Goal: Task Accomplishment & Management: Complete application form

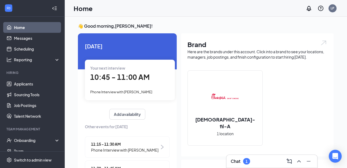
click at [270, 161] on div "Chat 1" at bounding box center [271, 161] width 82 height 9
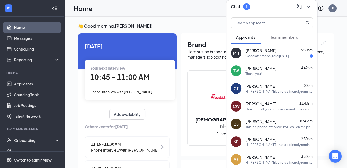
click at [260, 54] on div "Good afternoon, I did [DATE]." at bounding box center [267, 56] width 44 height 5
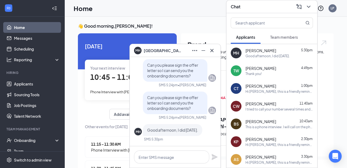
scroll to position [28, 0]
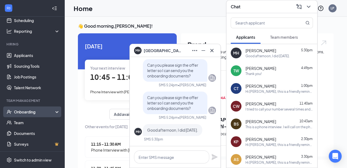
click at [28, 111] on div "Onboarding" at bounding box center [34, 111] width 41 height 5
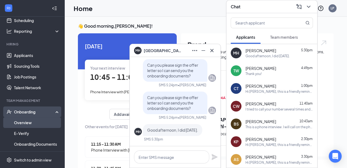
click at [27, 123] on link "Overview" at bounding box center [37, 122] width 46 height 11
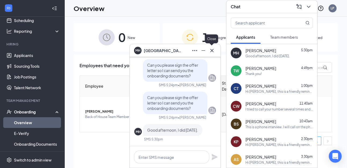
click at [210, 49] on icon "Cross" at bounding box center [211, 50] width 6 height 6
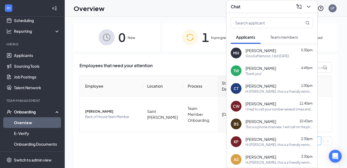
click at [277, 51] on div "[PERSON_NAME] 5:30pm" at bounding box center [278, 50] width 67 height 5
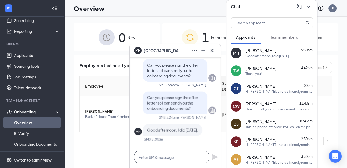
click at [157, 158] on textarea at bounding box center [171, 156] width 75 height 13
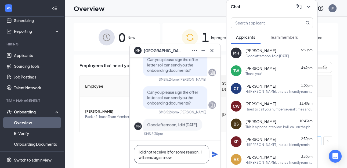
type textarea "I did not receive it for some reason. I will send again now."
click at [215, 154] on icon "Plane" at bounding box center [214, 154] width 6 height 6
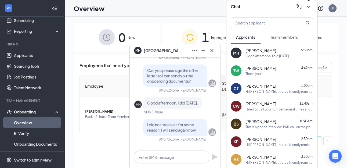
click at [309, 7] on icon "ChevronDown" at bounding box center [308, 6] width 6 height 6
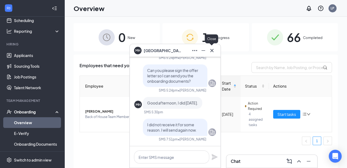
click at [212, 51] on icon "Cross" at bounding box center [211, 50] width 3 height 3
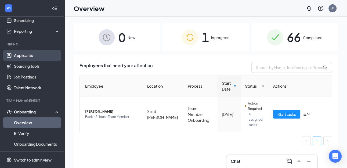
click at [26, 57] on link "Applicants" at bounding box center [37, 55] width 46 height 11
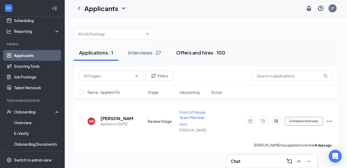
click at [199, 54] on div "Offers and hires · 100" at bounding box center [200, 52] width 49 height 7
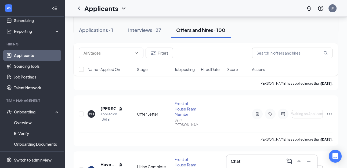
scroll to position [122, 0]
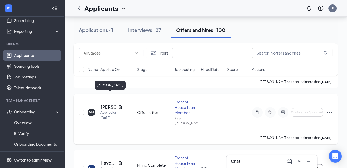
click at [106, 104] on h5 "[PERSON_NAME]" at bounding box center [108, 107] width 16 height 6
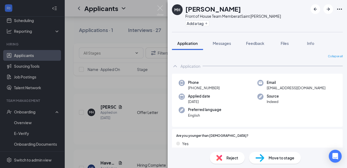
click at [279, 155] on span "Move to stage" at bounding box center [281, 157] width 26 height 6
click at [279, 159] on span "Move to stage" at bounding box center [281, 157] width 26 height 6
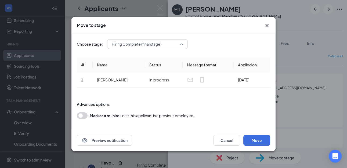
click at [183, 45] on span "Hiring Complete (final stage)" at bounding box center [147, 44] width 71 height 8
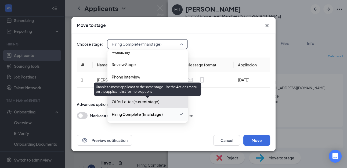
click at [138, 102] on span "Offer Letter (current stage)" at bounding box center [135, 101] width 47 height 6
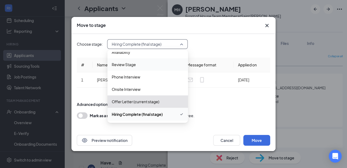
click at [126, 65] on span "Review Stage" at bounding box center [124, 64] width 24 height 6
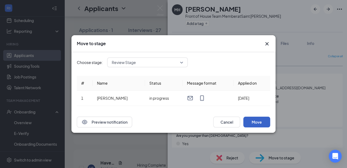
click at [262, 121] on button "Move" at bounding box center [256, 121] width 27 height 11
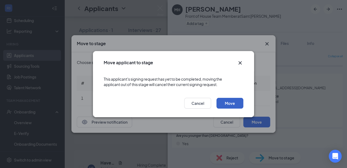
click at [232, 102] on button "Move" at bounding box center [229, 103] width 27 height 11
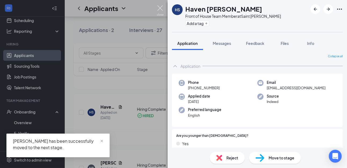
click at [159, 9] on img at bounding box center [160, 10] width 7 height 10
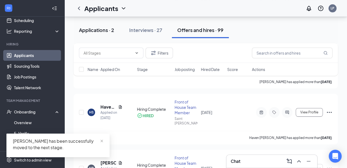
click at [98, 32] on div "Applications · 2" at bounding box center [96, 30] width 35 height 7
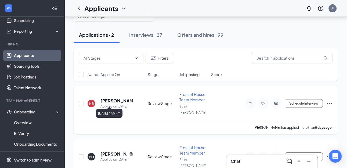
scroll to position [31, 0]
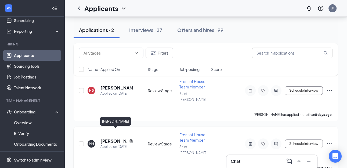
click at [110, 138] on h5 "[PERSON_NAME]" at bounding box center [113, 141] width 26 height 6
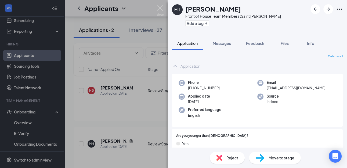
click at [272, 157] on span "Move to stage" at bounding box center [281, 157] width 26 height 6
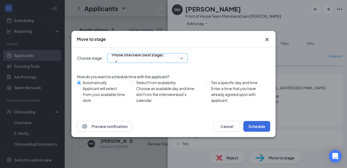
click at [180, 58] on div "Phone Interview (next stage)" at bounding box center [147, 58] width 80 height 10
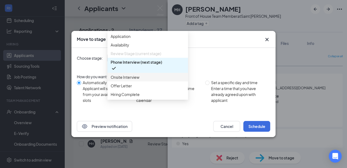
scroll to position [18, 0]
click at [131, 86] on span "Offer Letter" at bounding box center [120, 86] width 21 height 6
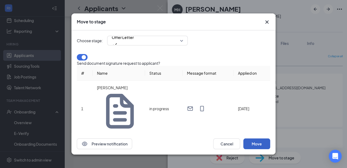
click at [253, 138] on button "Move" at bounding box center [256, 143] width 27 height 11
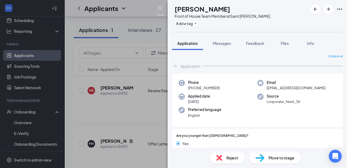
click at [158, 8] on img at bounding box center [160, 10] width 7 height 10
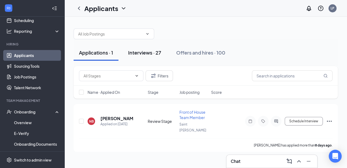
click at [138, 54] on div "Interviews · 27" at bounding box center [144, 52] width 33 height 7
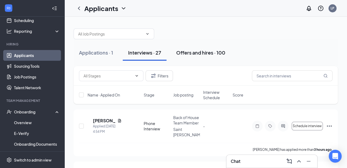
click at [202, 53] on div "Offers and hires · 100" at bounding box center [200, 52] width 49 height 7
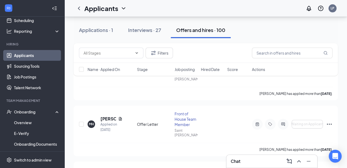
scroll to position [110, 0]
click at [106, 116] on h5 "[PERSON_NAME]" at bounding box center [108, 119] width 16 height 6
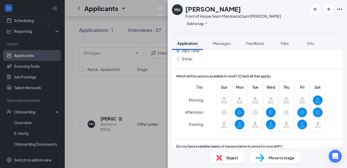
scroll to position [386, 0]
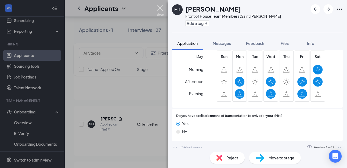
click at [158, 7] on img at bounding box center [160, 10] width 7 height 10
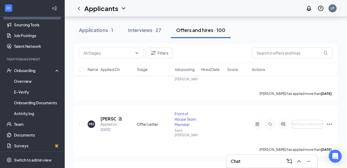
scroll to position [71, 0]
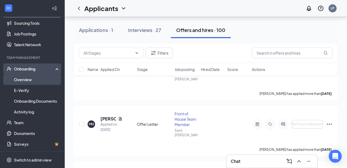
click at [24, 82] on link "Overview" at bounding box center [37, 79] width 46 height 11
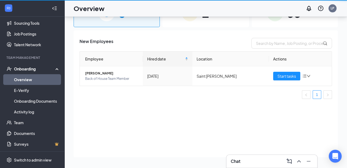
scroll to position [24, 0]
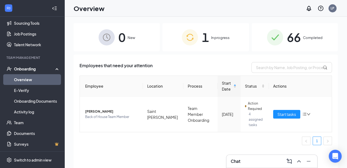
click at [141, 44] on div "0 New" at bounding box center [116, 37] width 86 height 28
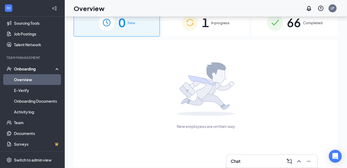
scroll to position [24, 0]
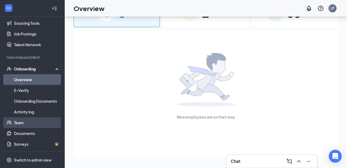
click at [33, 123] on link "Team" at bounding box center [37, 122] width 46 height 11
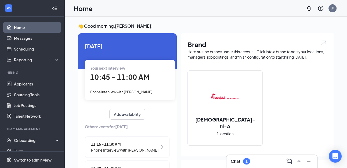
click at [264, 159] on div "Chat 1" at bounding box center [271, 161] width 82 height 9
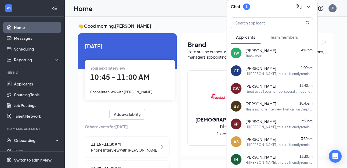
click at [281, 36] on span "Team members" at bounding box center [284, 37] width 28 height 5
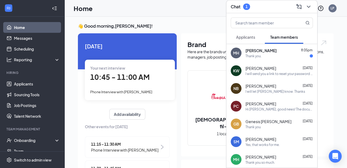
click at [272, 53] on div "Madison Heath 8:05pm" at bounding box center [278, 50] width 67 height 5
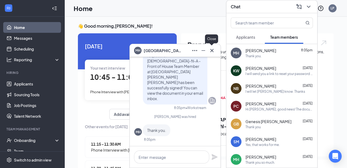
click at [211, 50] on icon "Cross" at bounding box center [211, 50] width 6 height 6
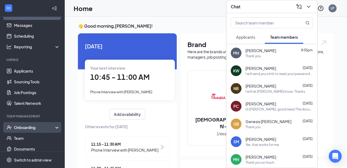
scroll to position [20, 0]
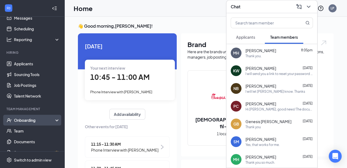
click at [30, 121] on div "Onboarding" at bounding box center [34, 119] width 41 height 5
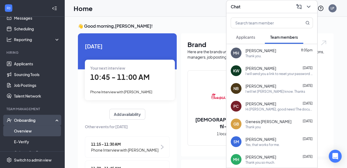
click at [27, 131] on link "Overview" at bounding box center [37, 130] width 46 height 11
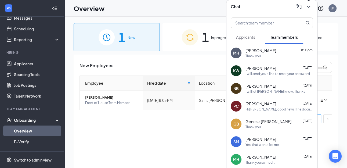
click at [308, 7] on icon "ChevronDown" at bounding box center [307, 7] width 3 height 2
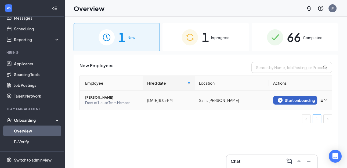
click at [294, 100] on div "Start onboarding" at bounding box center [294, 100] width 35 height 5
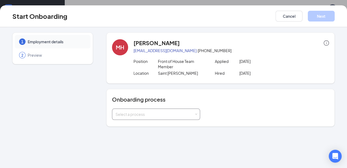
click at [172, 117] on div "Select a process" at bounding box center [155, 114] width 81 height 11
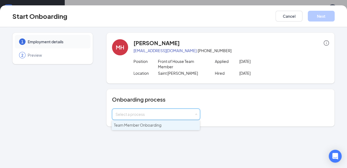
click at [164, 126] on li "Team Member Onboarding" at bounding box center [156, 125] width 88 height 10
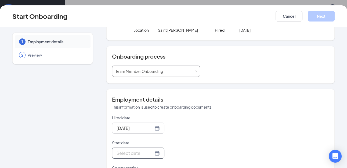
scroll to position [66, 0]
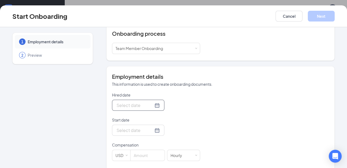
click at [150, 104] on div at bounding box center [137, 105] width 43 height 7
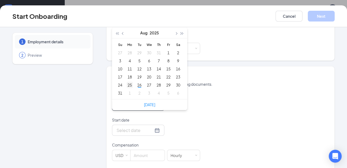
type input "Aug 25, 2025"
click at [131, 85] on div "25" at bounding box center [129, 85] width 6 height 6
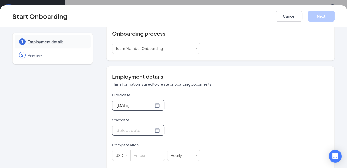
click at [150, 130] on div at bounding box center [137, 130] width 43 height 7
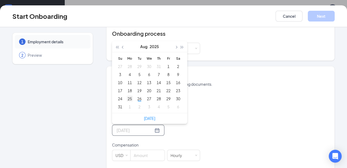
type input "Aug 25, 2025"
click at [130, 97] on div "25" at bounding box center [129, 98] width 6 height 6
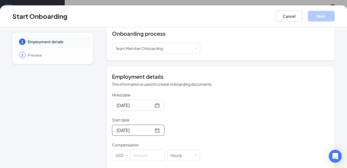
scroll to position [83, 0]
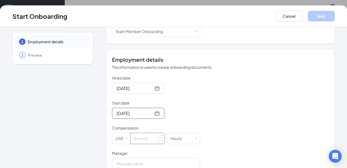
click at [148, 136] on input at bounding box center [147, 138] width 34 height 11
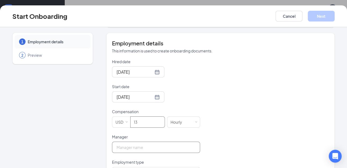
type input "13"
click at [141, 148] on input "Manager" at bounding box center [156, 146] width 88 height 11
type input "[PERSON_NAME]"
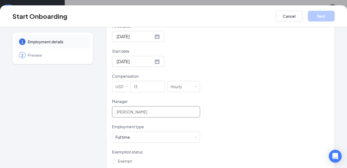
scroll to position [158, 0]
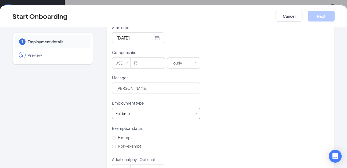
click at [160, 114] on div "Full time Works 30+ hours per week and is reasonably expected to work" at bounding box center [155, 113] width 81 height 11
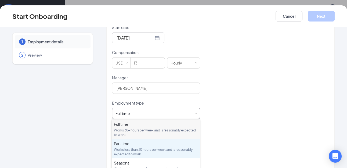
click at [146, 146] on div "Part time Works less than 30 hours per week and is reasonably expected to work" at bounding box center [156, 149] width 84 height 16
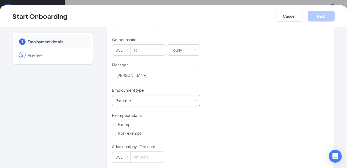
scroll to position [174, 0]
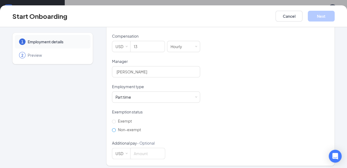
click at [115, 130] on input "Non-exempt" at bounding box center [114, 130] width 4 height 4
radio input "true"
click at [319, 15] on button "Next" at bounding box center [320, 16] width 27 height 11
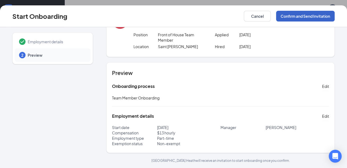
click at [313, 14] on button "Confirm and Send Invitation" at bounding box center [305, 16] width 58 height 11
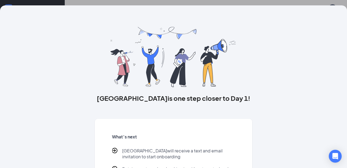
scroll to position [27, 0]
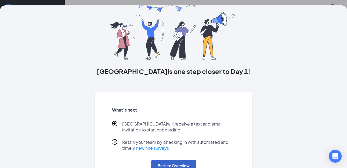
click at [188, 163] on button "Back to Overview" at bounding box center [173, 165] width 45 height 12
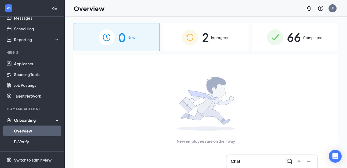
click at [220, 36] on span "In progress" at bounding box center [220, 37] width 19 height 5
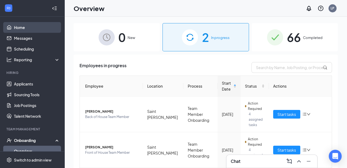
click at [28, 26] on link "Home" at bounding box center [37, 27] width 46 height 11
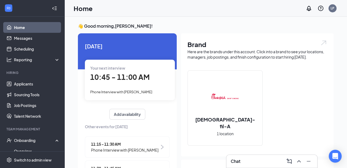
click at [269, 161] on div "Chat" at bounding box center [271, 161] width 82 height 9
